Goal: Find contact information: Find contact information

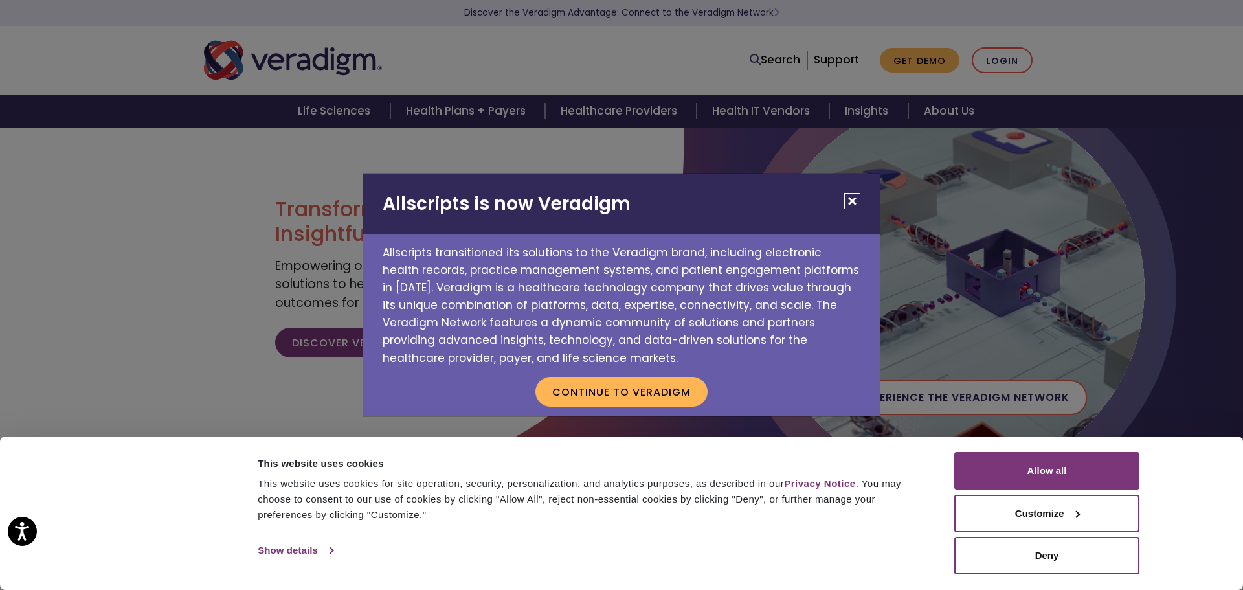
click at [306, 546] on link "Show details" at bounding box center [295, 549] width 75 height 19
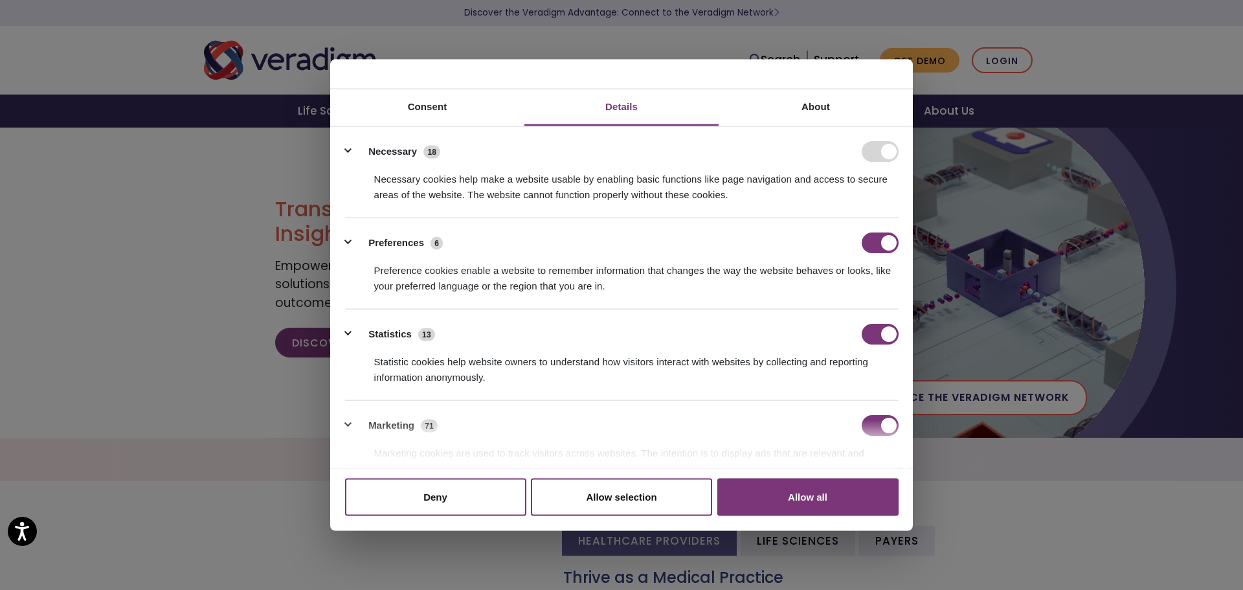
click at [130, 421] on div "Allscripts is now Veradigm Allscripts transitioned its solutions to the Veradig…" at bounding box center [621, 295] width 1243 height 590
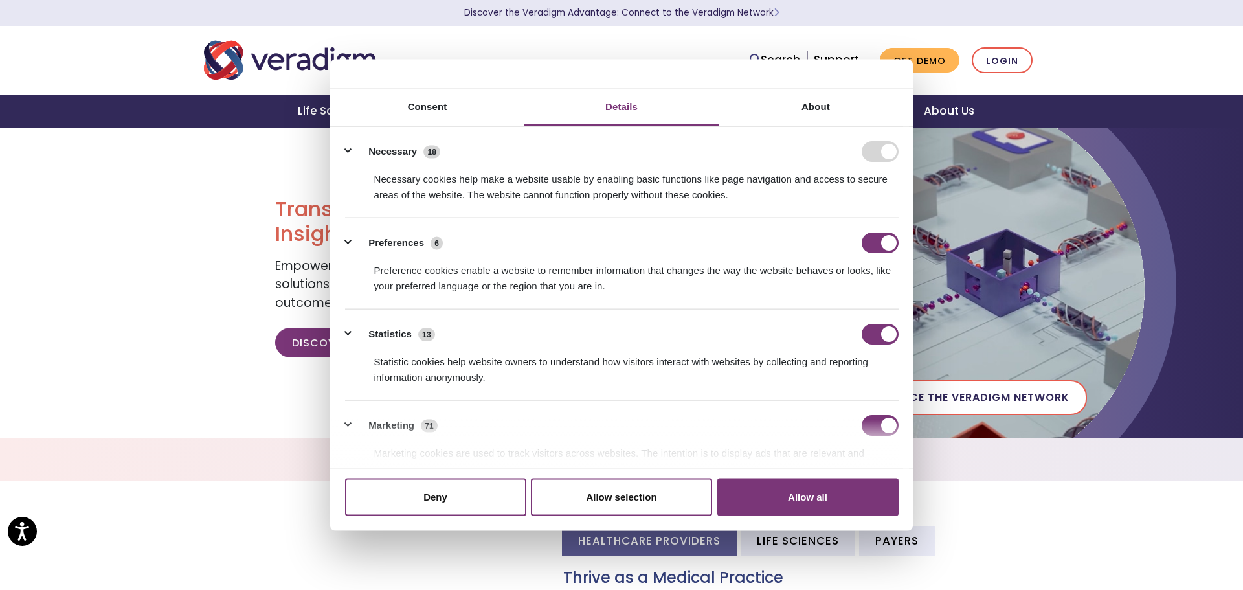
click at [1194, 58] on nav "Search Support Get Demo Login" at bounding box center [621, 60] width 1243 height 69
click at [796, 496] on button "Allow all" at bounding box center [807, 497] width 181 height 38
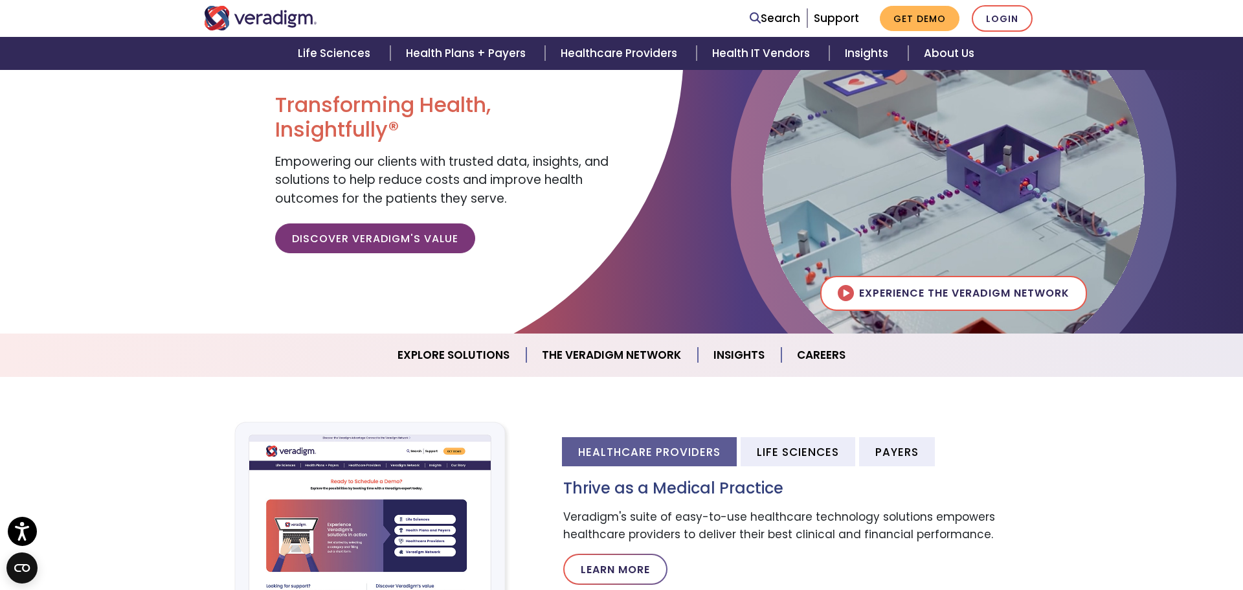
scroll to position [117, 0]
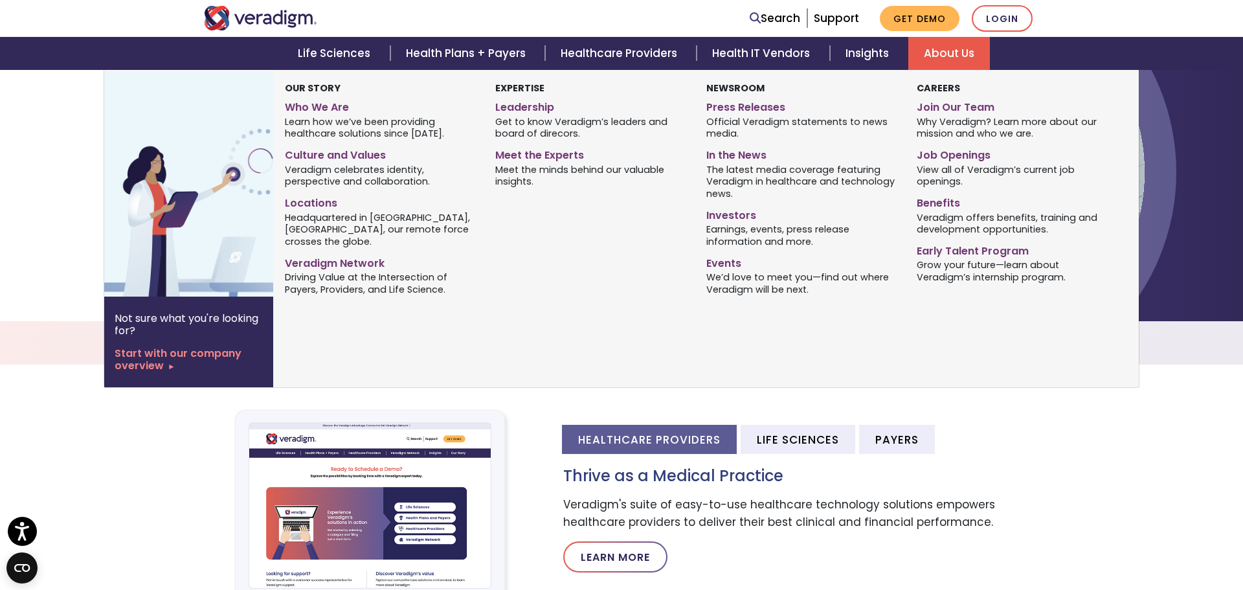
click at [955, 55] on link "About Us" at bounding box center [949, 53] width 82 height 33
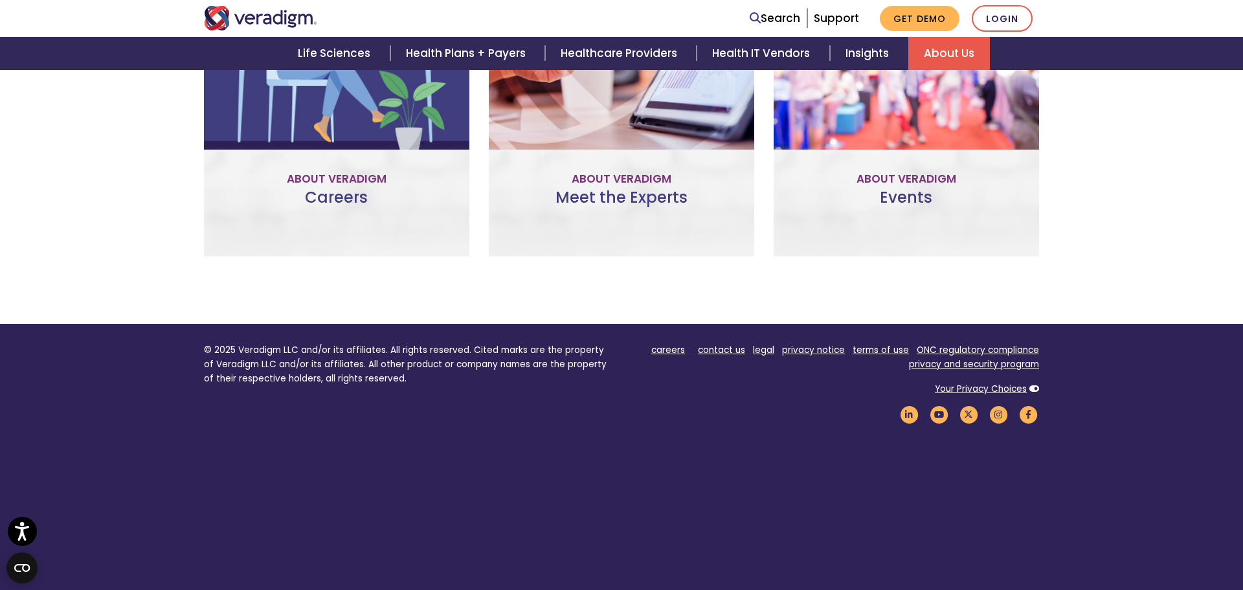
scroll to position [992, 0]
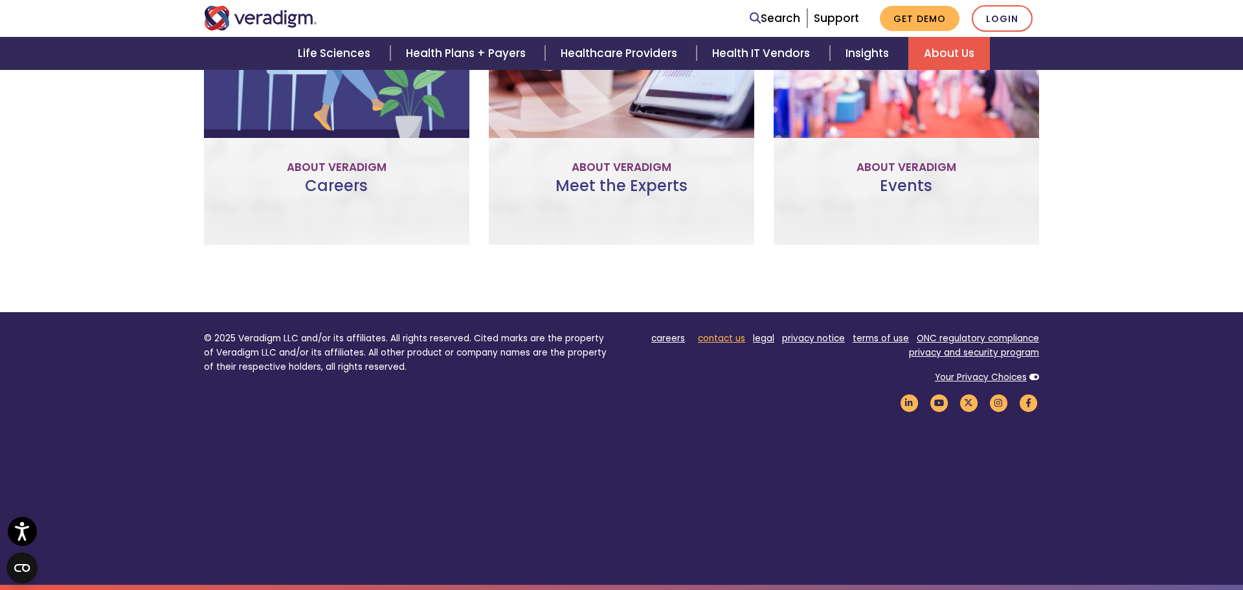
click at [724, 337] on link "contact us" at bounding box center [721, 338] width 47 height 12
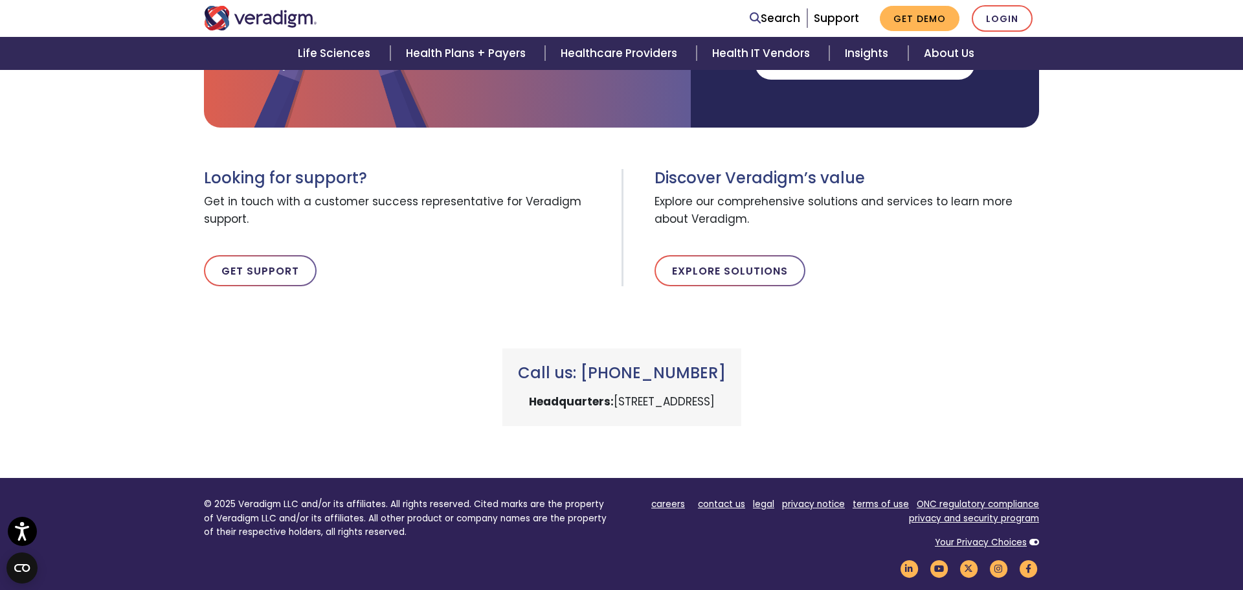
scroll to position [381, 0]
